Goal: Information Seeking & Learning: Find specific fact

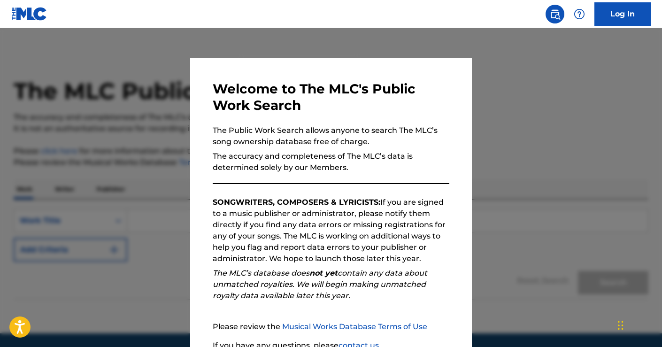
scroll to position [83, 0]
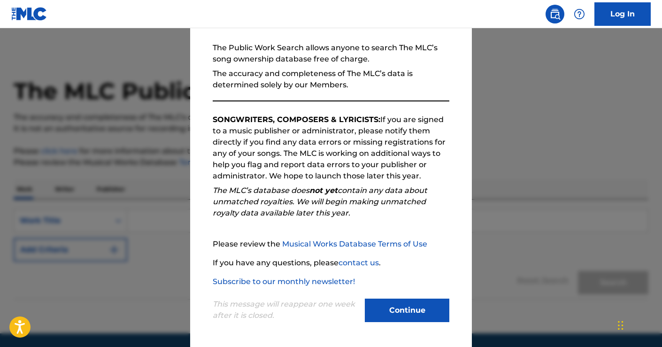
click at [387, 312] on button "Continue" at bounding box center [407, 309] width 84 height 23
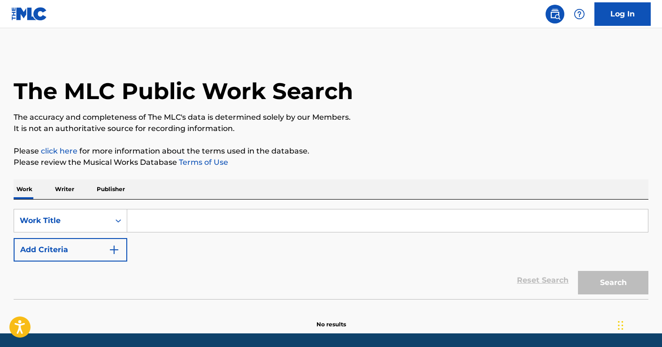
click at [145, 226] on input "Search Form" at bounding box center [387, 220] width 520 height 23
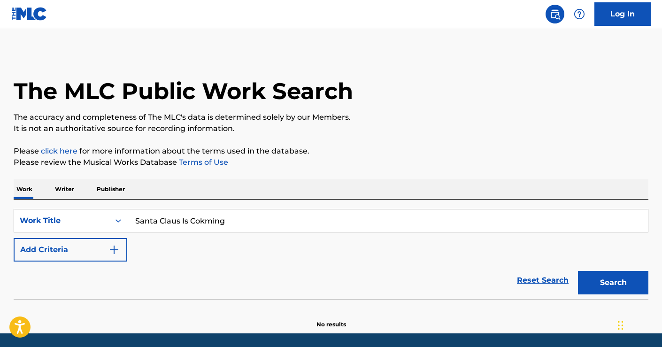
click at [246, 220] on input "Santa Claus Is Cokming" at bounding box center [387, 220] width 520 height 23
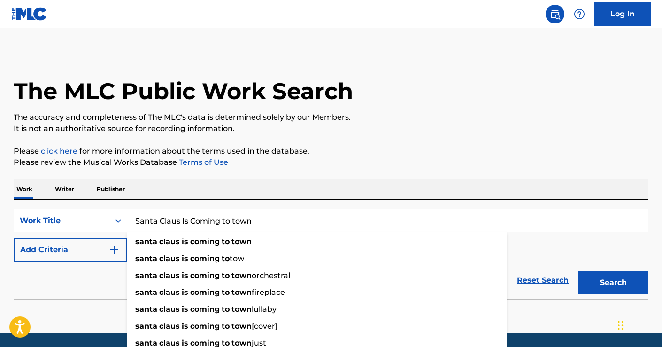
type input "Santa Claus Is Coming to town"
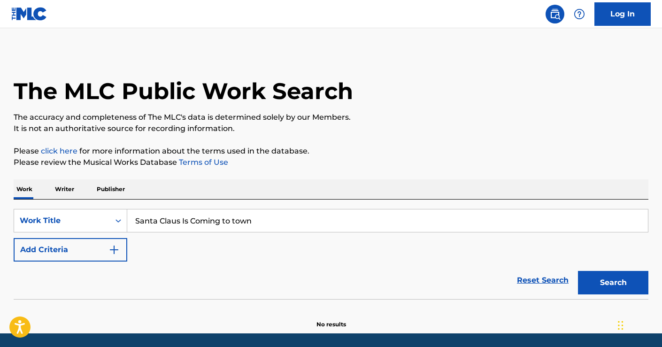
click at [104, 254] on button "Add Criteria" at bounding box center [71, 249] width 114 height 23
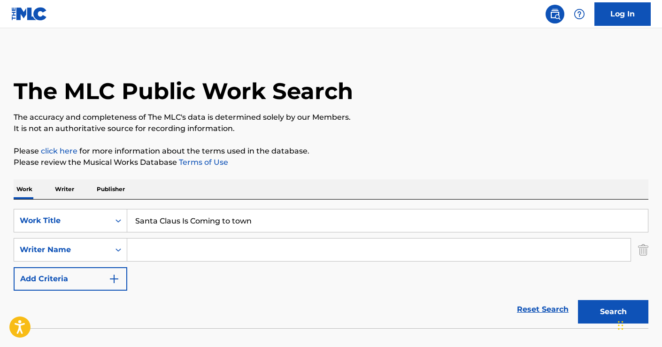
click at [176, 244] on input "Search Form" at bounding box center [378, 249] width 503 height 23
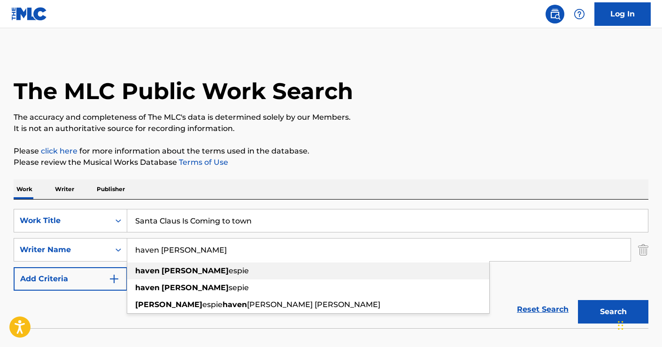
click at [229, 271] on span "espie" at bounding box center [239, 270] width 20 height 9
type input "[PERSON_NAME]"
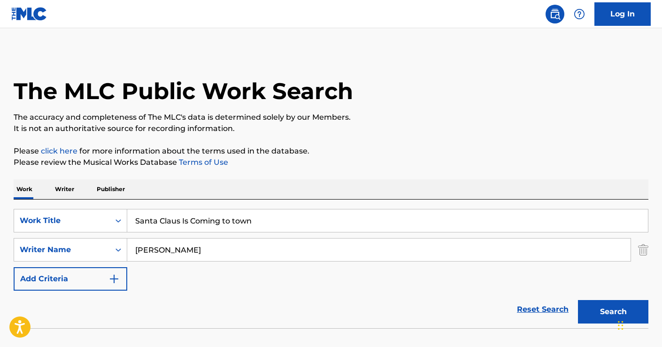
click at [608, 317] on button "Search" at bounding box center [613, 311] width 70 height 23
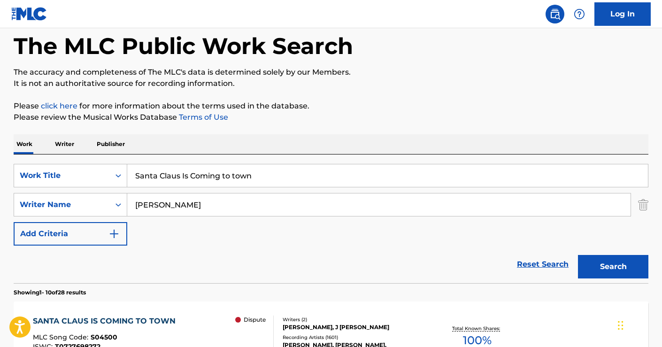
scroll to position [188, 0]
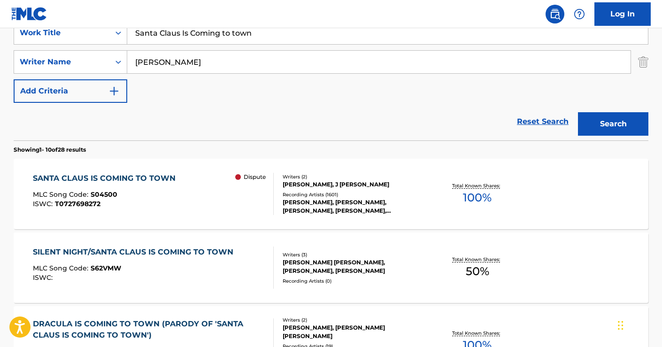
click at [259, 203] on div "Dispute" at bounding box center [254, 194] width 38 height 42
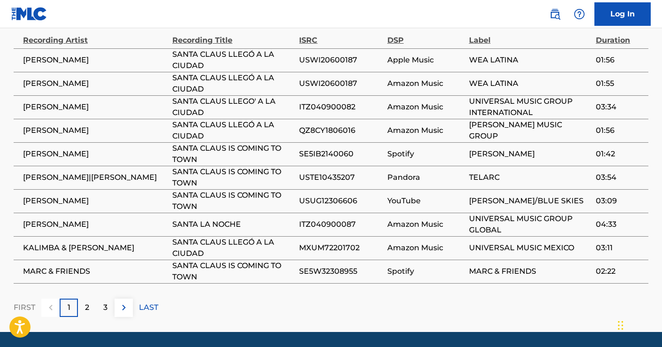
scroll to position [1015, 0]
